Goal: Find specific page/section

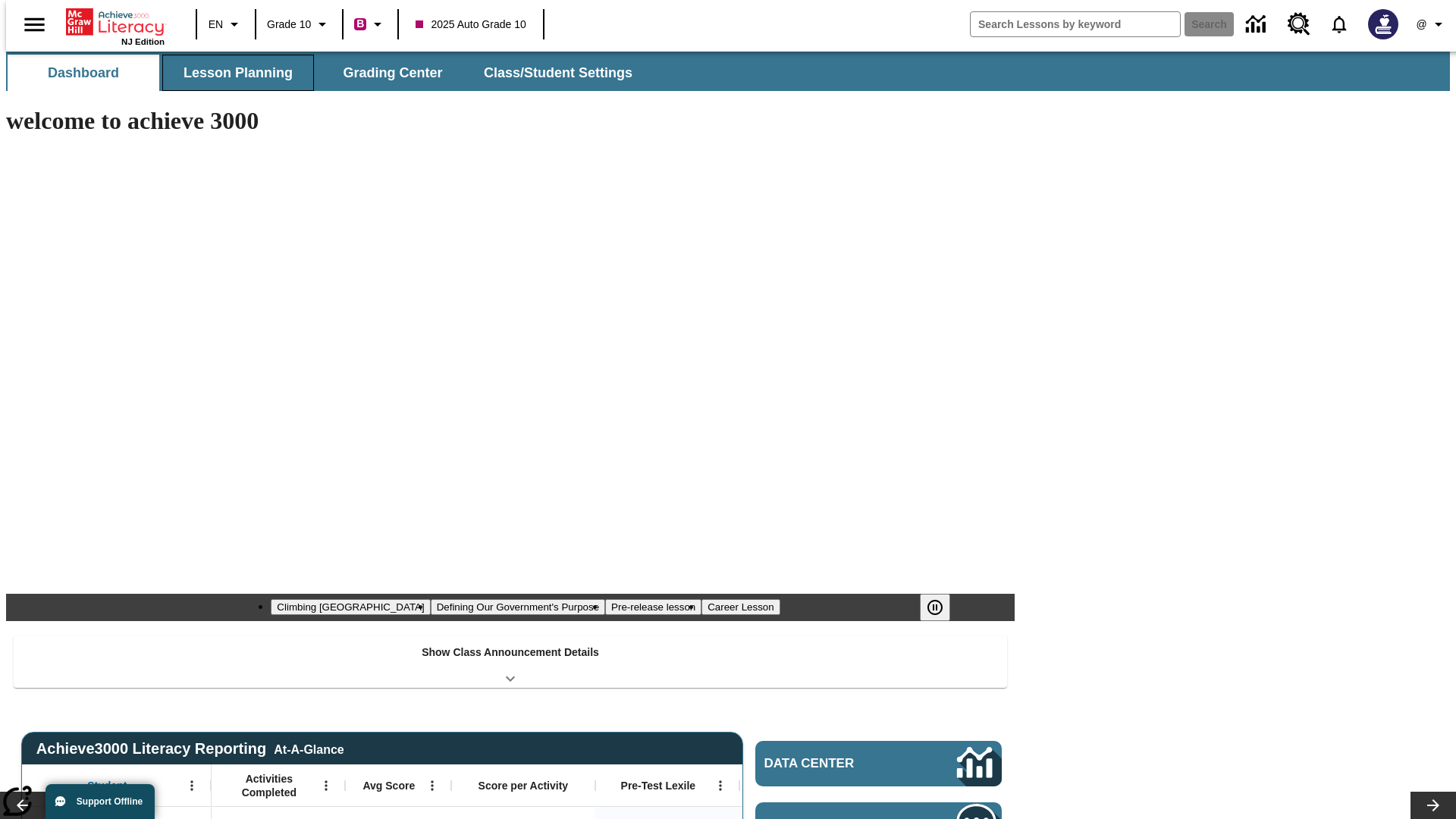
click at [232, 73] on button "Lesson Planning" at bounding box center [238, 72] width 151 height 36
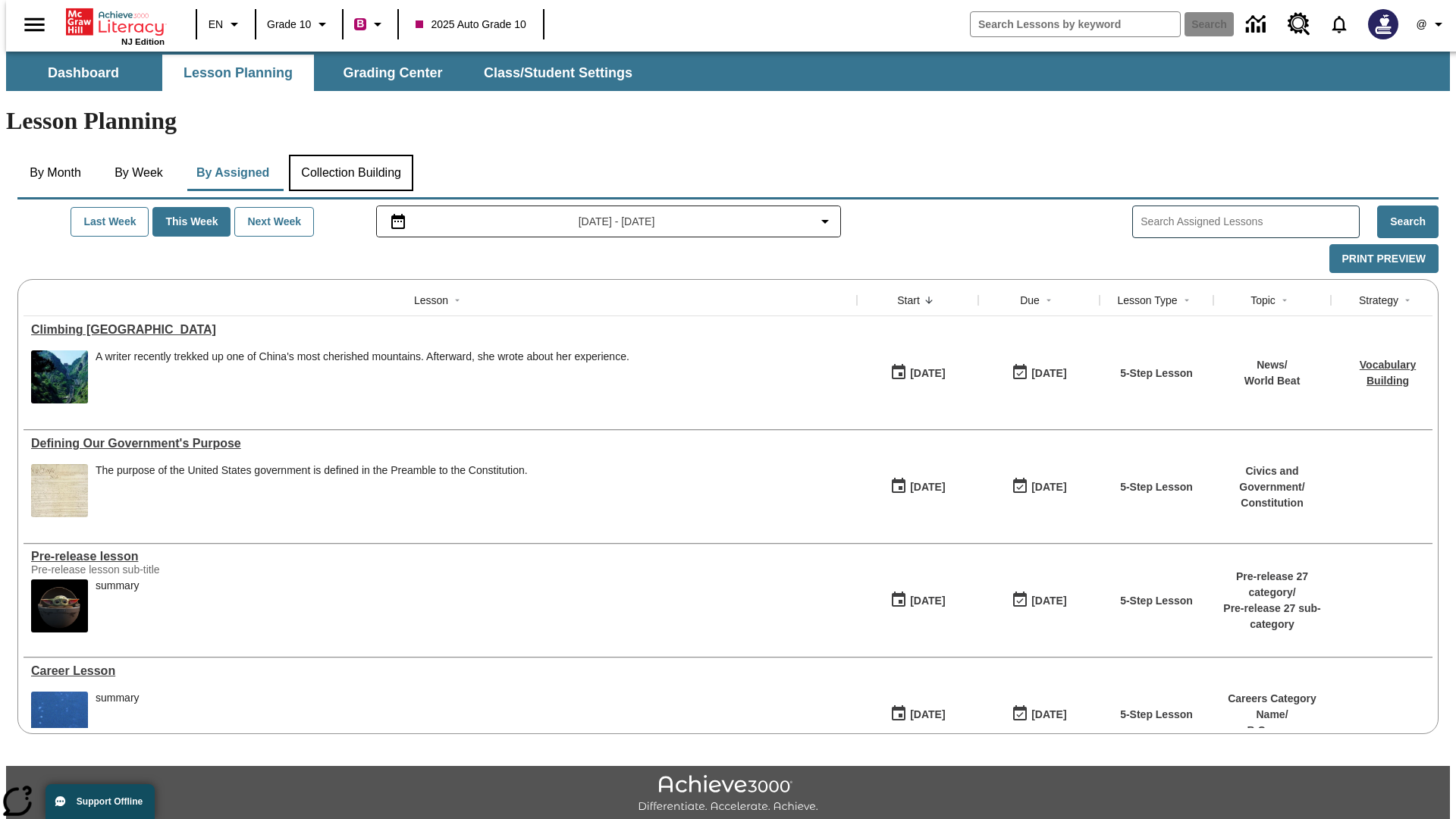
click at [351, 154] on button "Collection Building" at bounding box center [351, 172] width 125 height 36
